Goal: Contribute content

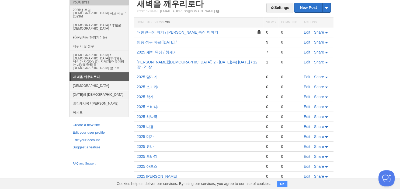
click at [308, 155] on link "Edit" at bounding box center [307, 157] width 6 height 4
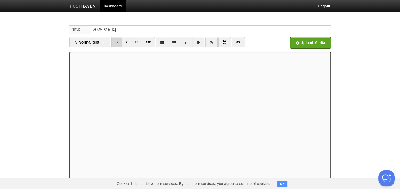
click at [117, 40] on link "B" at bounding box center [116, 42] width 11 height 10
click at [120, 41] on link "B" at bounding box center [116, 42] width 11 height 10
click at [120, 44] on link "B" at bounding box center [116, 42] width 11 height 10
click at [116, 42] on link "B" at bounding box center [116, 42] width 11 height 10
click at [118, 42] on link "B" at bounding box center [116, 42] width 11 height 10
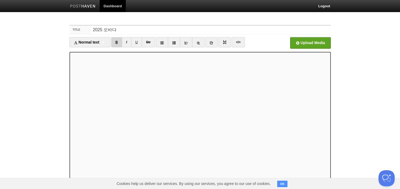
click at [116, 41] on link "B" at bounding box center [116, 42] width 11 height 10
click at [117, 44] on link "B" at bounding box center [116, 42] width 11 height 10
click at [118, 41] on link "B" at bounding box center [116, 42] width 11 height 10
click at [117, 44] on link "B" at bounding box center [116, 42] width 11 height 10
click at [114, 41] on link "B" at bounding box center [116, 42] width 11 height 10
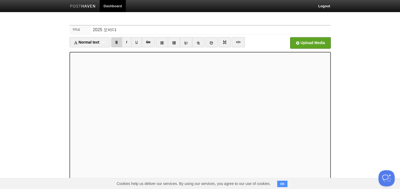
click at [117, 41] on link "B" at bounding box center [116, 42] width 11 height 10
click at [119, 45] on link "B" at bounding box center [116, 42] width 11 height 10
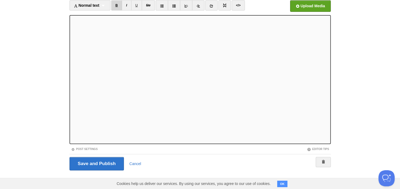
click at [118, 7] on link "B" at bounding box center [116, 5] width 11 height 10
click at [117, 3] on link "B" at bounding box center [116, 5] width 11 height 10
click at [119, 5] on link "B" at bounding box center [116, 5] width 11 height 10
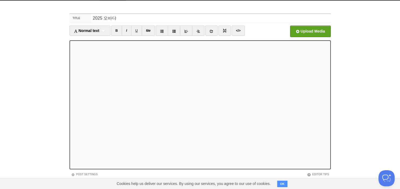
scroll to position [0, 0]
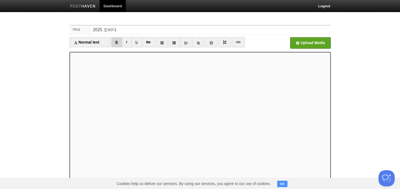
click at [121, 42] on link "B" at bounding box center [116, 42] width 11 height 10
click at [119, 43] on link "B" at bounding box center [116, 42] width 11 height 10
click at [118, 40] on link "B" at bounding box center [116, 42] width 11 height 10
click at [117, 44] on link "B" at bounding box center [116, 42] width 11 height 10
click at [118, 40] on link "B" at bounding box center [116, 42] width 11 height 10
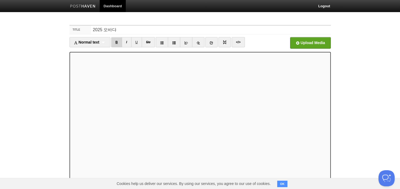
click at [117, 42] on link "B" at bounding box center [116, 42] width 11 height 10
click at [118, 40] on link "B" at bounding box center [116, 42] width 11 height 10
click at [117, 40] on link "B" at bounding box center [116, 42] width 11 height 10
click at [117, 44] on link "B" at bounding box center [116, 42] width 11 height 10
click at [365, 39] on body "Dashboard Logout Your Sites 2025년 주일 [DEMOGRAPHIC_DATA] 자료 제공 / 2023년 [DEMOGRAP…" at bounding box center [200, 114] width 400 height 228
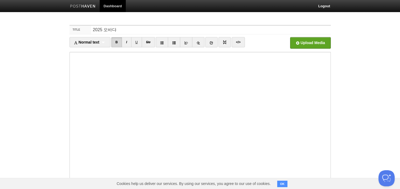
scroll to position [37, 0]
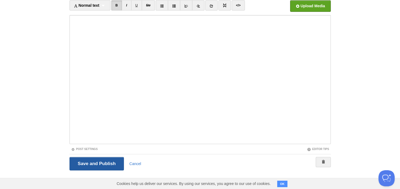
click at [85, 166] on input "Save and Publish" at bounding box center [96, 163] width 55 height 13
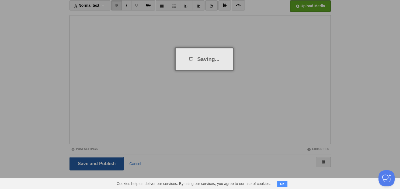
scroll to position [20, 0]
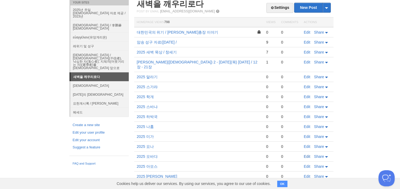
click at [305, 155] on link "Edit" at bounding box center [307, 157] width 6 height 4
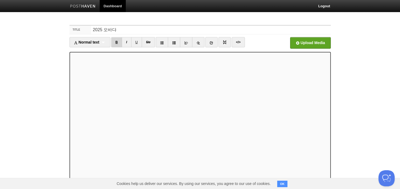
click at [118, 40] on link "B" at bounding box center [116, 42] width 11 height 10
click at [104, 42] on div "Normal text Normal text Heading 1 Heading 2 Heading 3" at bounding box center [89, 42] width 41 height 10
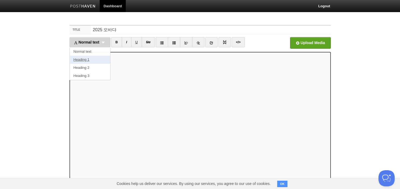
click at [97, 57] on link "Heading 1" at bounding box center [90, 60] width 40 height 8
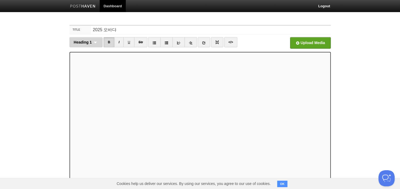
click at [99, 42] on div "Heading 1 Normal text Heading 1 Heading 2 Heading 3" at bounding box center [85, 42] width 33 height 10
click at [93, 53] on link "Normal text" at bounding box center [86, 52] width 33 height 8
